Goal: Navigation & Orientation: Understand site structure

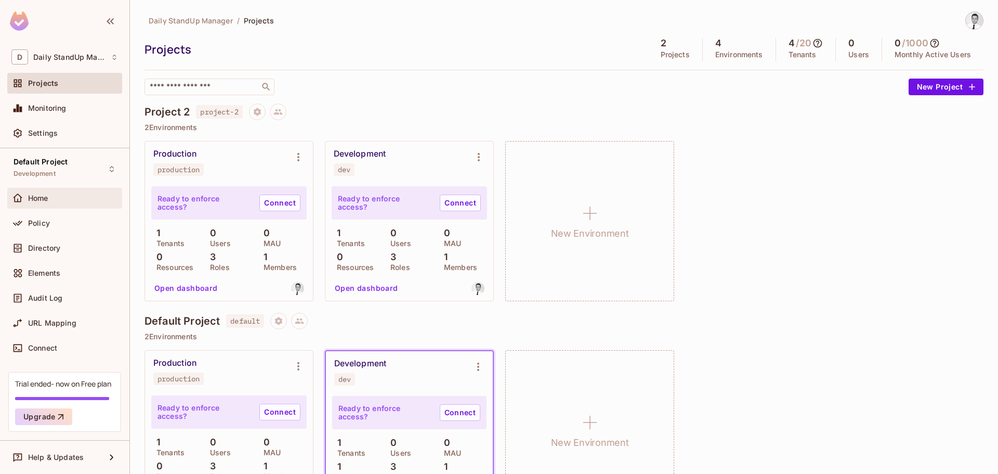
click at [56, 200] on div "Home" at bounding box center [73, 198] width 90 height 8
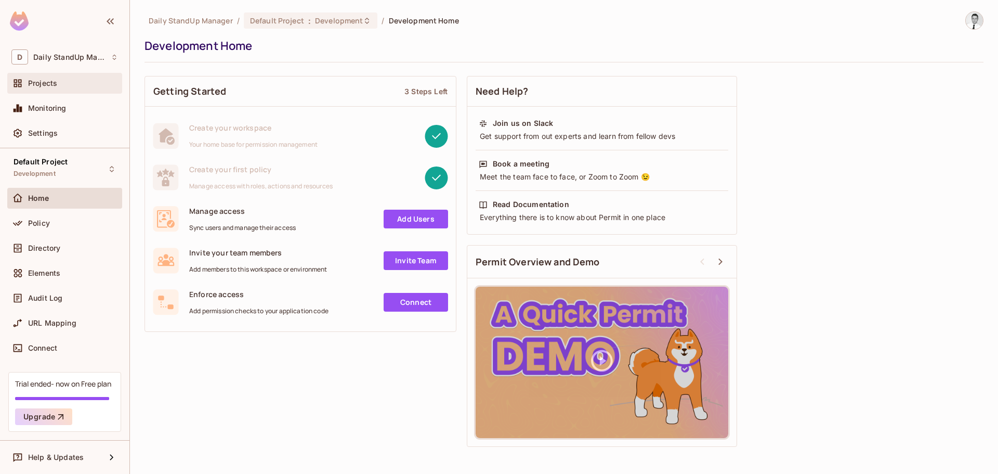
click at [45, 77] on div "Projects" at bounding box center [64, 83] width 107 height 12
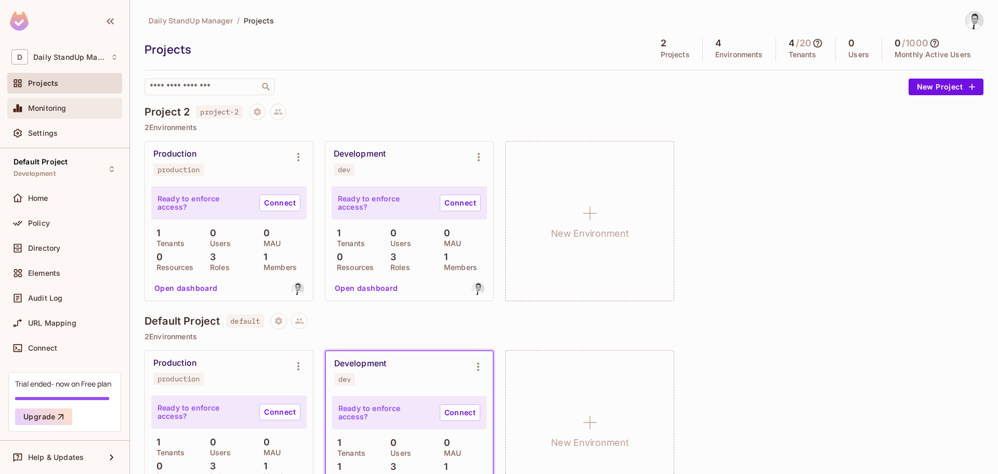
click at [59, 106] on span "Monitoring" at bounding box center [47, 108] width 38 height 8
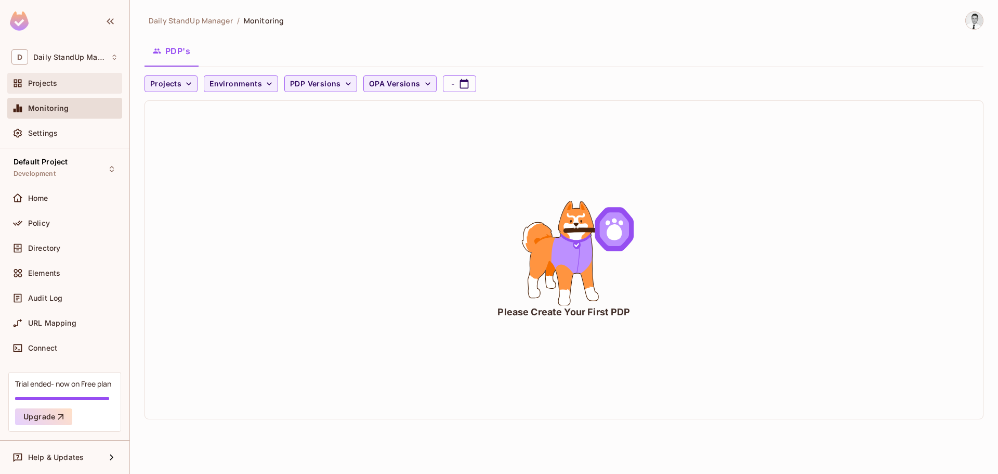
click at [59, 80] on div "Projects" at bounding box center [73, 83] width 90 height 8
